Goal: Task Accomplishment & Management: Use online tool/utility

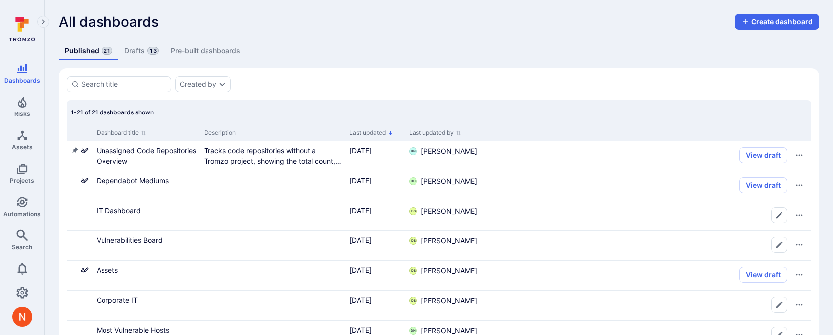
click at [139, 52] on link "Drafts 13" at bounding box center [141, 51] width 46 height 18
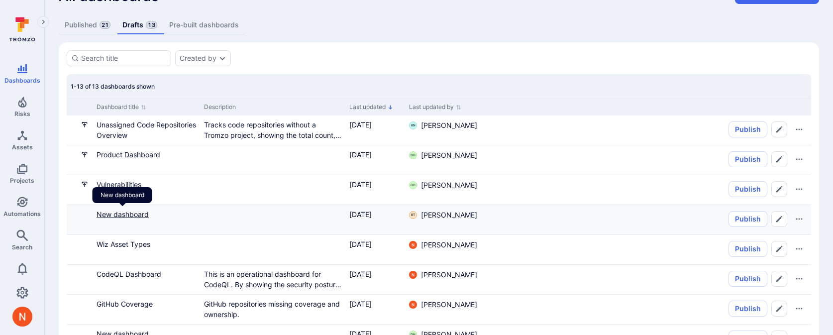
scroll to position [36, 0]
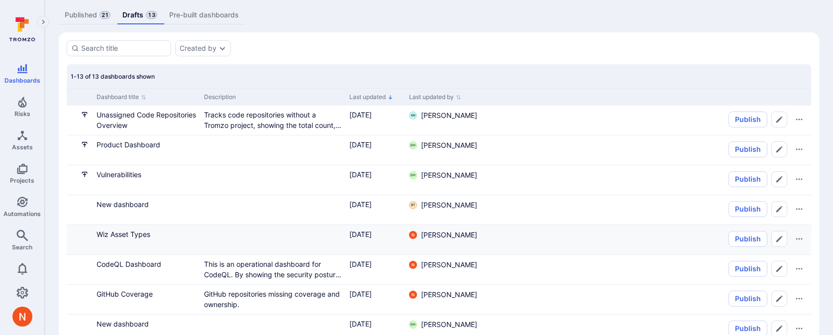
click at [130, 229] on div "Wiz Asset Types" at bounding box center [147, 234] width 100 height 10
click at [130, 234] on link "Wiz Asset Types" at bounding box center [124, 234] width 54 height 8
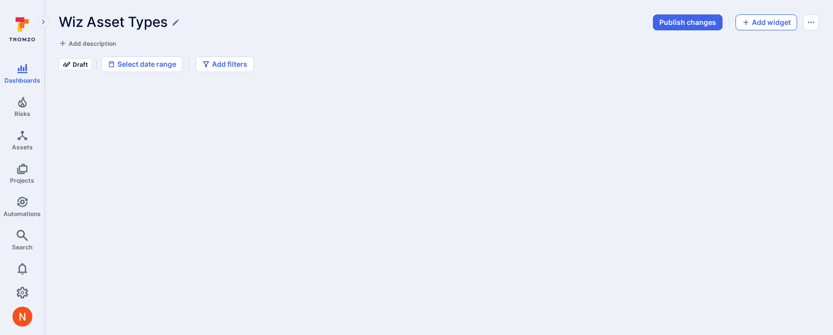
click at [755, 22] on button "Add widget" at bounding box center [766, 22] width 62 height 16
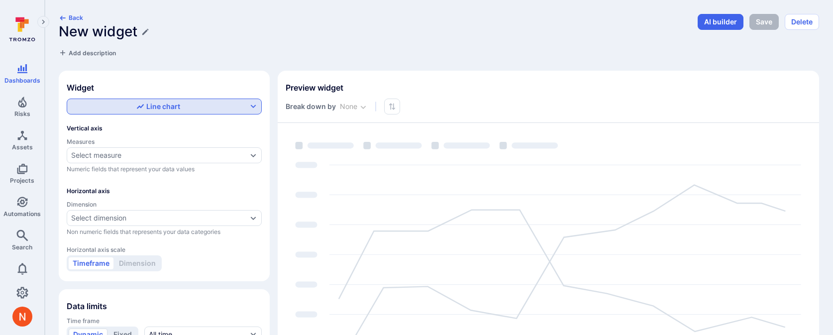
click at [197, 101] on button "Line chart" at bounding box center [164, 107] width 195 height 16
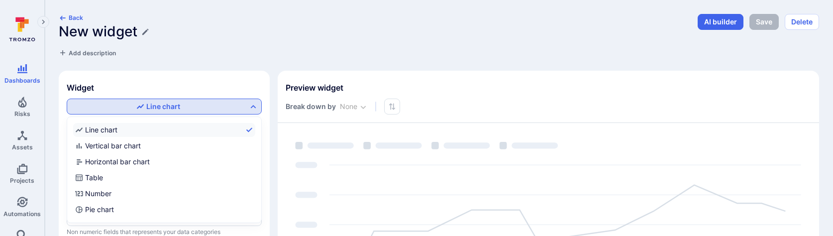
click at [180, 107] on div at bounding box center [416, 118] width 833 height 236
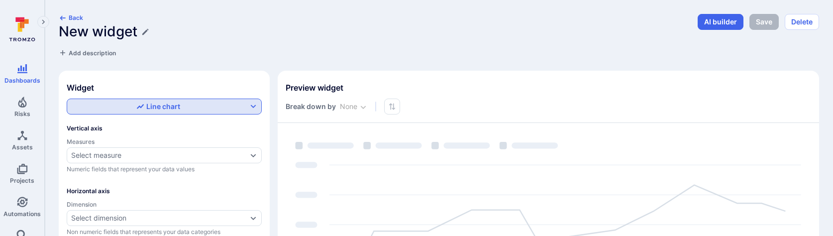
click at [155, 113] on button "Line chart" at bounding box center [164, 107] width 195 height 16
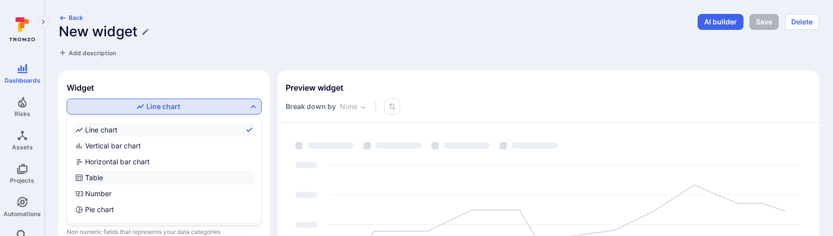
click at [116, 177] on label "Table" at bounding box center [164, 178] width 182 height 14
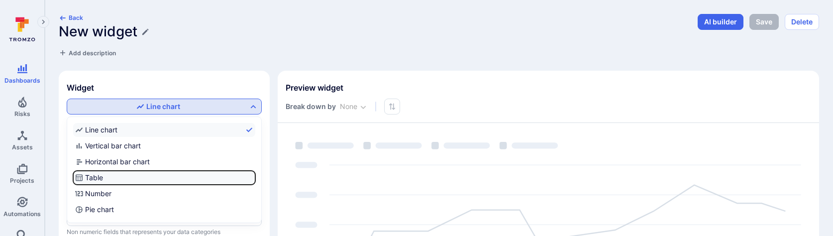
click at [253, 178] on input "Table" at bounding box center [253, 178] width 0 height 0
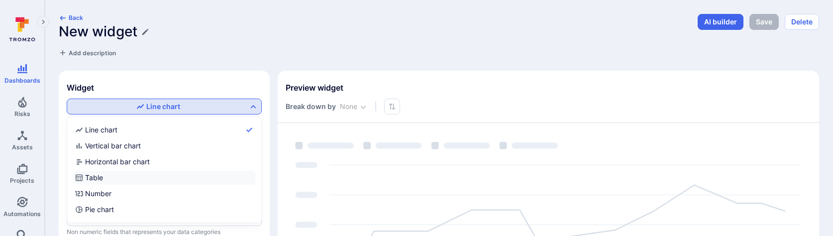
checkbox input "true"
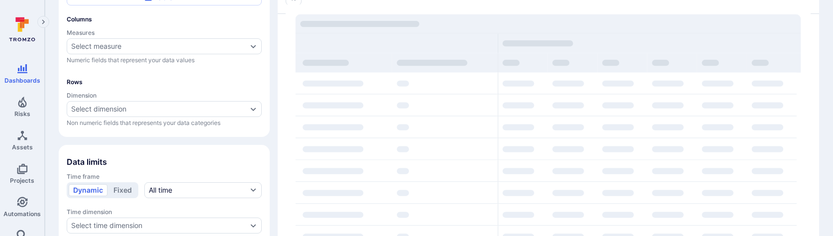
scroll to position [86, 0]
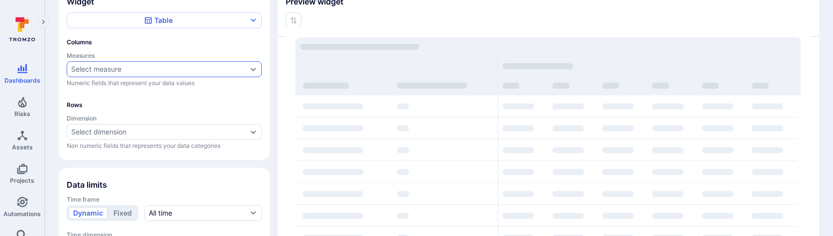
click at [106, 68] on div "Select measure" at bounding box center [96, 69] width 50 height 8
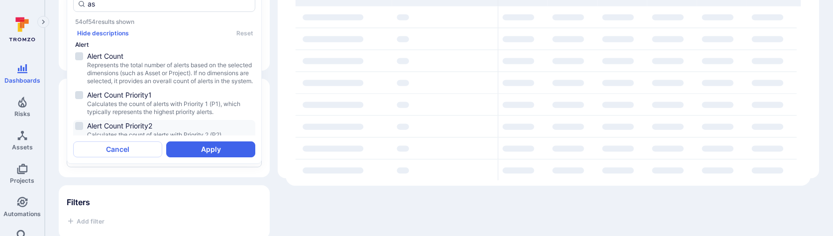
scroll to position [175, 0]
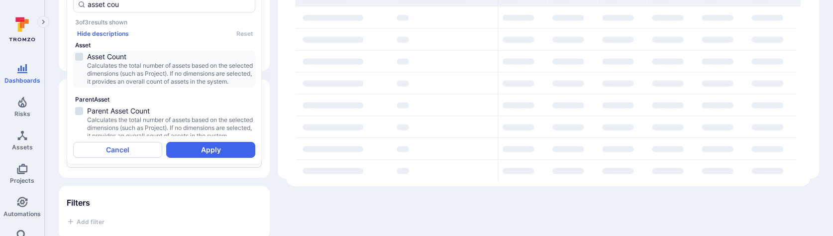
click at [148, 58] on span "Asset Count" at bounding box center [170, 57] width 166 height 10
type input "asset cou"
click at [176, 147] on button "Apply" at bounding box center [210, 150] width 89 height 16
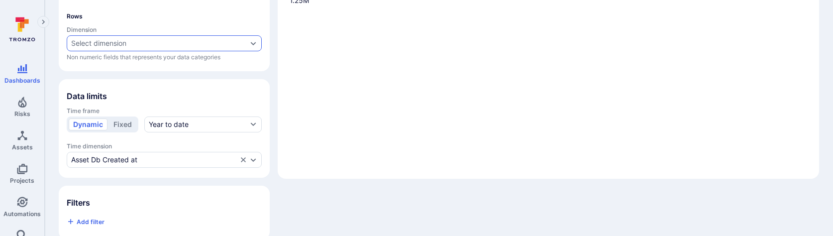
click at [123, 44] on div "Select dimension" at bounding box center [98, 43] width 55 height 8
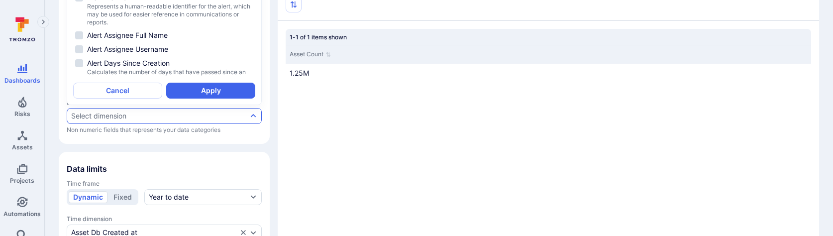
scroll to position [0, 0]
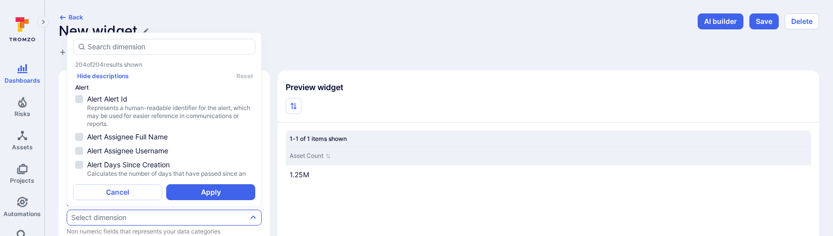
click at [341, 42] on div "Back New widget Add description" at bounding box center [375, 35] width 633 height 44
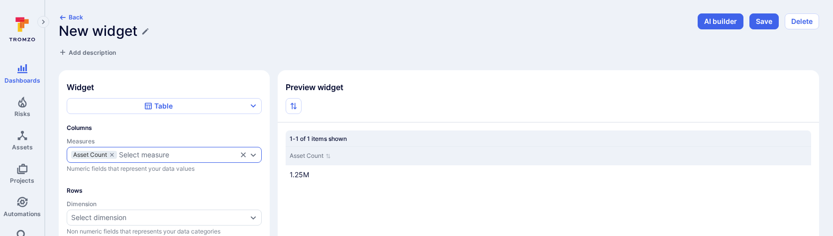
click at [132, 152] on div "Select measure" at bounding box center [144, 155] width 50 height 8
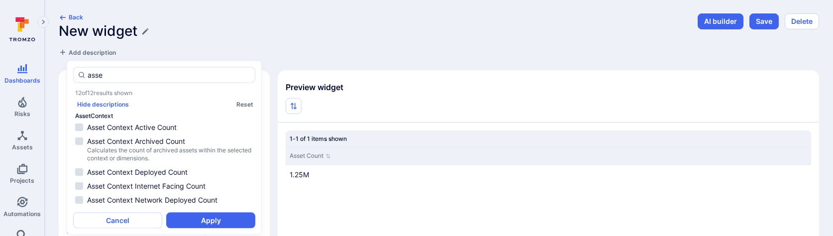
scroll to position [648, 0]
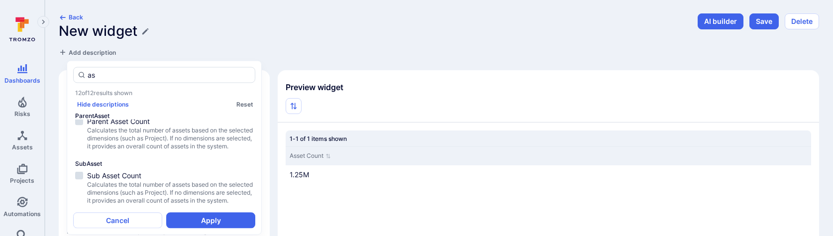
type input "a"
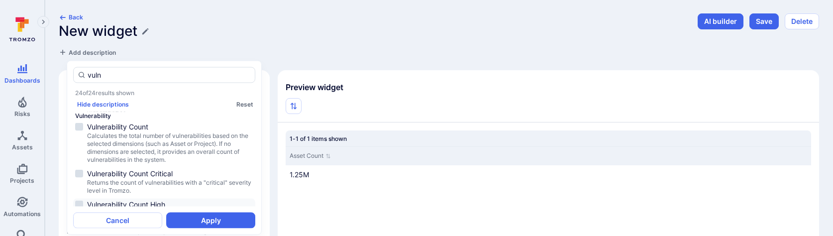
scroll to position [84, 0]
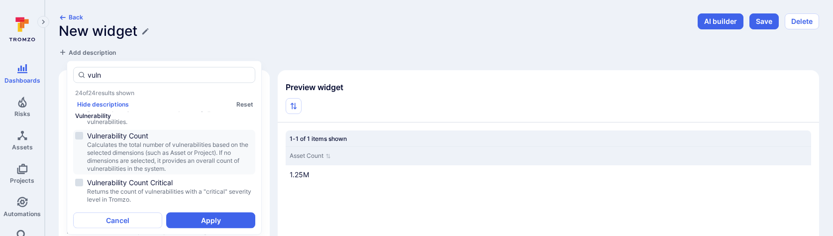
click at [147, 144] on span "Calculates the total number of vulnerabilities based on the selected dimensions…" at bounding box center [170, 157] width 166 height 32
type input "vuln"
click at [189, 217] on button "Apply" at bounding box center [210, 220] width 89 height 16
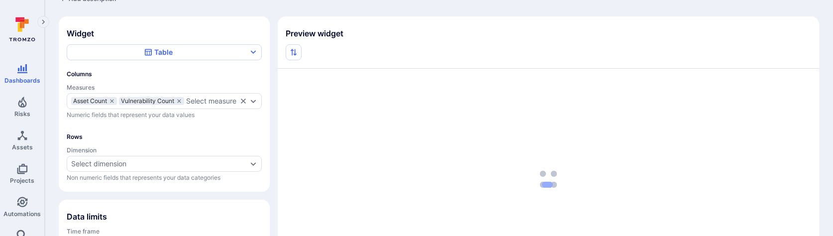
scroll to position [64, 0]
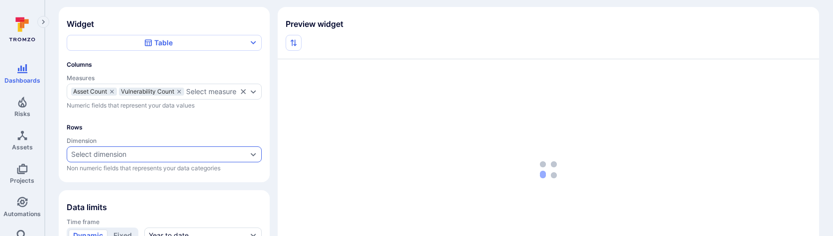
click at [149, 158] on div "Select dimension" at bounding box center [159, 154] width 176 height 8
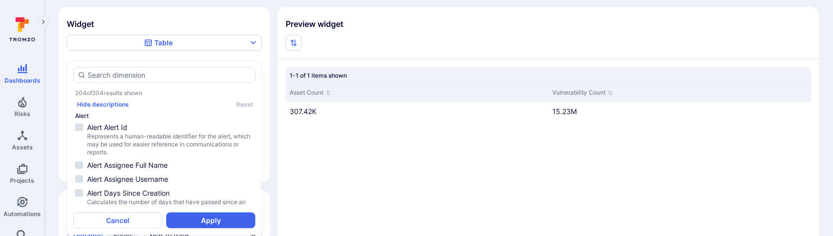
click at [279, 172] on div "1-1 of 1 items shown Asset Count Vulnerability Count 307.42K 15.23M" at bounding box center [548, 169] width 541 height 221
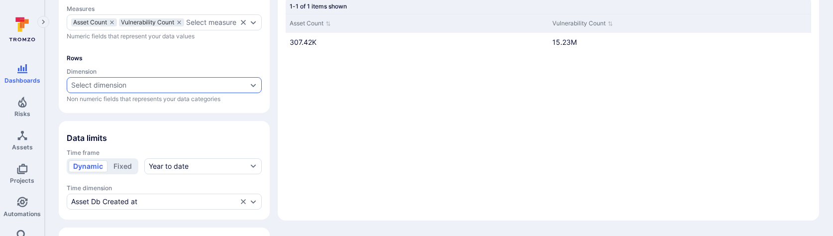
scroll to position [201, 0]
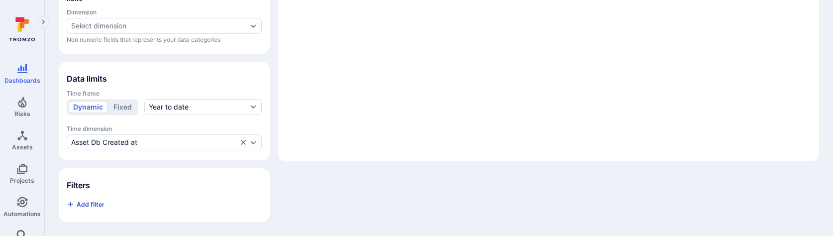
click at [100, 202] on span "Add filter" at bounding box center [91, 204] width 28 height 7
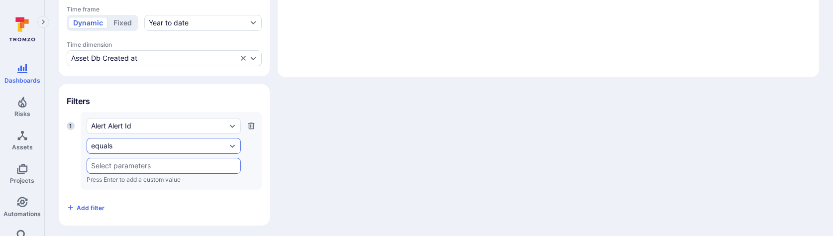
scroll to position [288, 0]
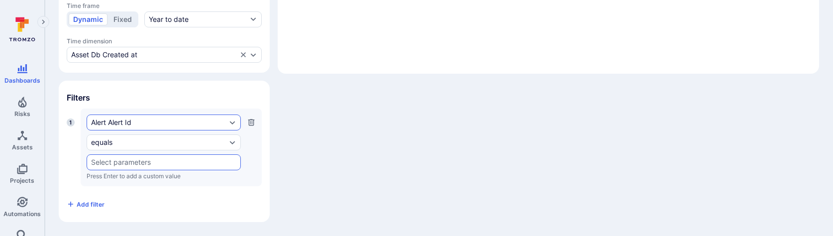
click at [156, 121] on div "Alert Alert Id" at bounding box center [158, 122] width 135 height 8
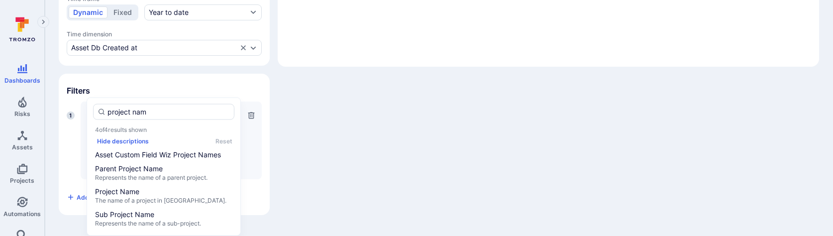
type input "project name"
click at [148, 194] on span "Project Name" at bounding box center [163, 192] width 137 height 10
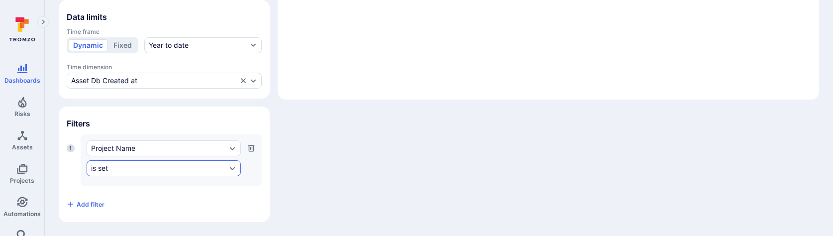
click at [142, 172] on div "is set" at bounding box center [158, 168] width 135 height 8
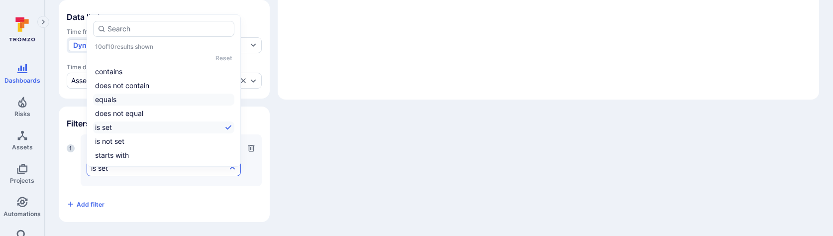
click at [146, 94] on li "equals" at bounding box center [163, 100] width 141 height 12
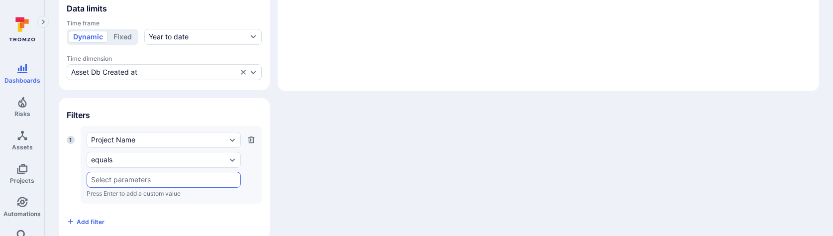
click at [100, 184] on input "text" at bounding box center [163, 180] width 145 height 8
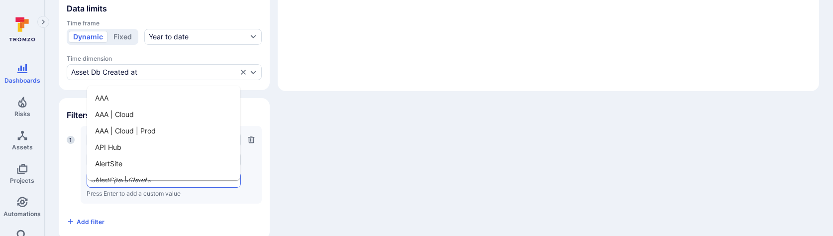
click at [127, 97] on li "AAA" at bounding box center [163, 98] width 153 height 16
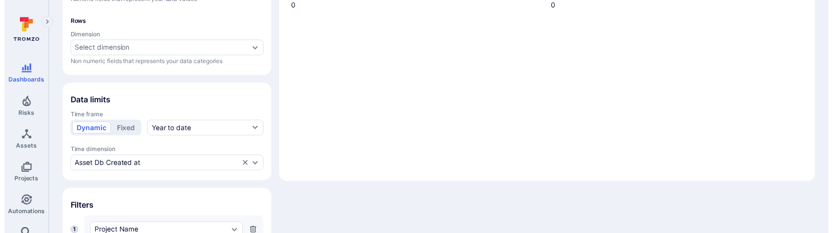
scroll to position [187, 0]
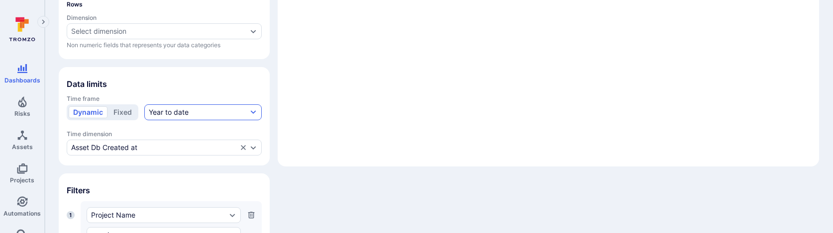
click at [176, 117] on div "Year to date" at bounding box center [169, 112] width 40 height 10
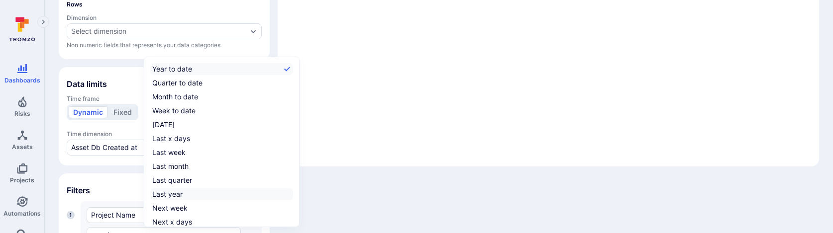
scroll to position [15, 0]
click at [166, 217] on div "All time" at bounding box center [163, 221] width 23 height 10
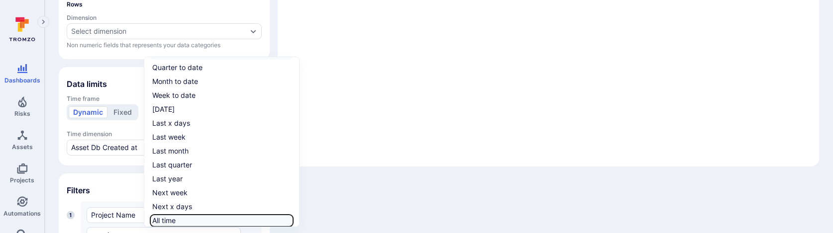
click at [291, 221] on input "All time" at bounding box center [291, 221] width 0 height 0
checkbox input "true"
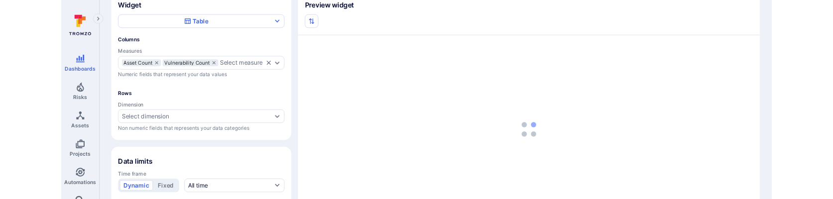
scroll to position [88, 0]
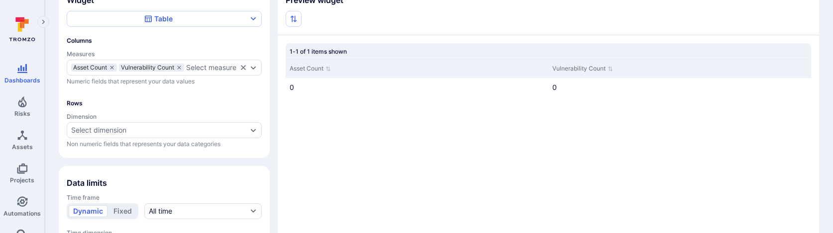
click at [487, 233] on div "Asset Count Vulnerability Count 0 0" at bounding box center [548, 147] width 525 height 177
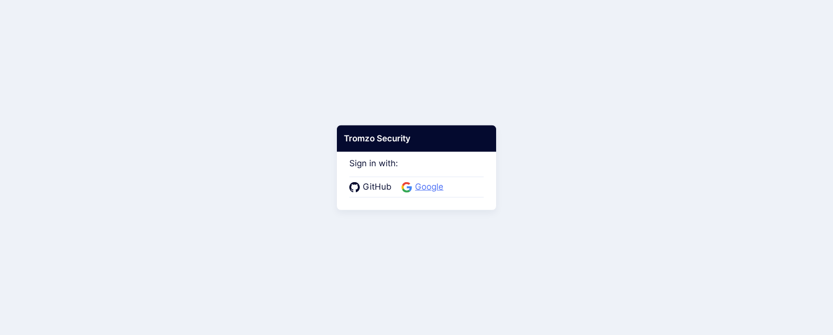
click at [417, 191] on span "Google" at bounding box center [429, 187] width 34 height 13
